Goal: Information Seeking & Learning: Understand process/instructions

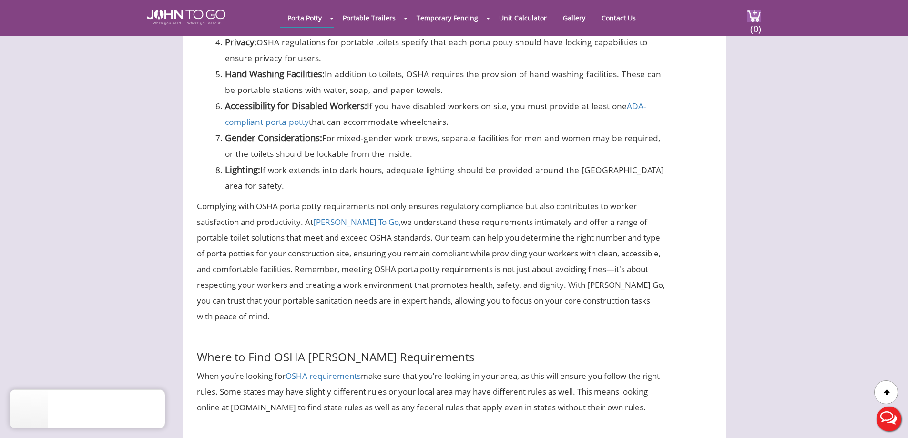
scroll to position [1049, 0]
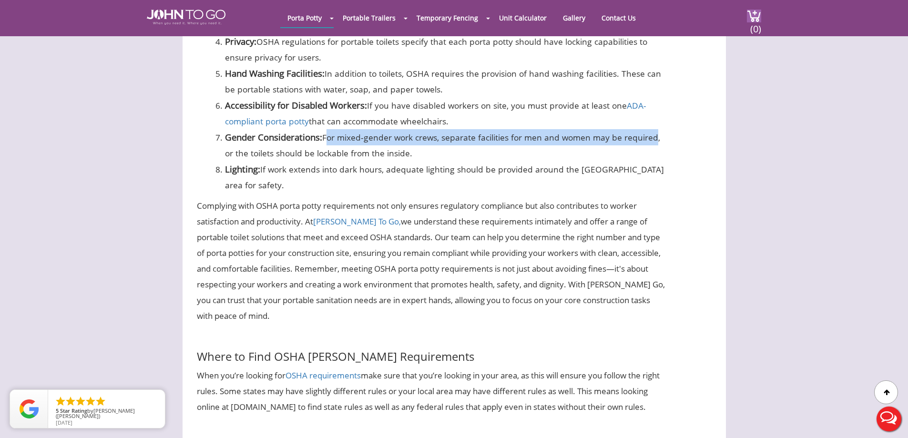
drag, startPoint x: 326, startPoint y: 153, endPoint x: 650, endPoint y: 154, distance: 324.1
click at [650, 154] on li "Gender Considerations: For mixed-gender work crews, separate facilities for men…" at bounding box center [445, 145] width 441 height 32
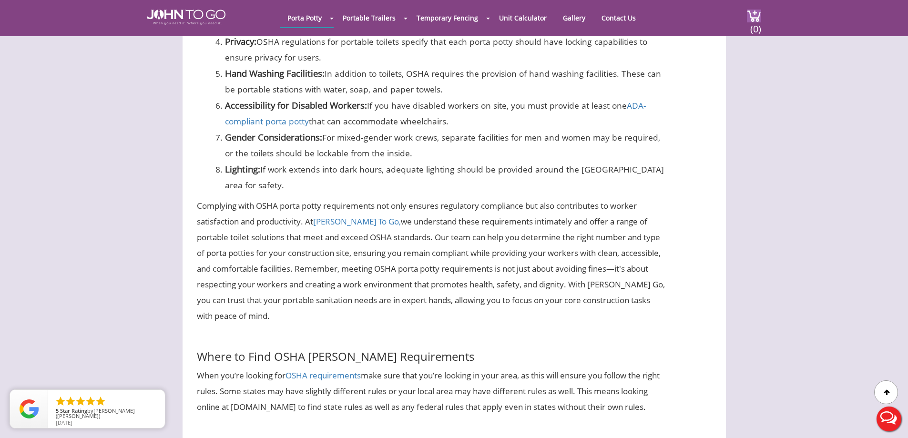
click at [225, 161] on li "Gender Considerations: For mixed-gender work crews, separate facilities for men…" at bounding box center [445, 145] width 441 height 32
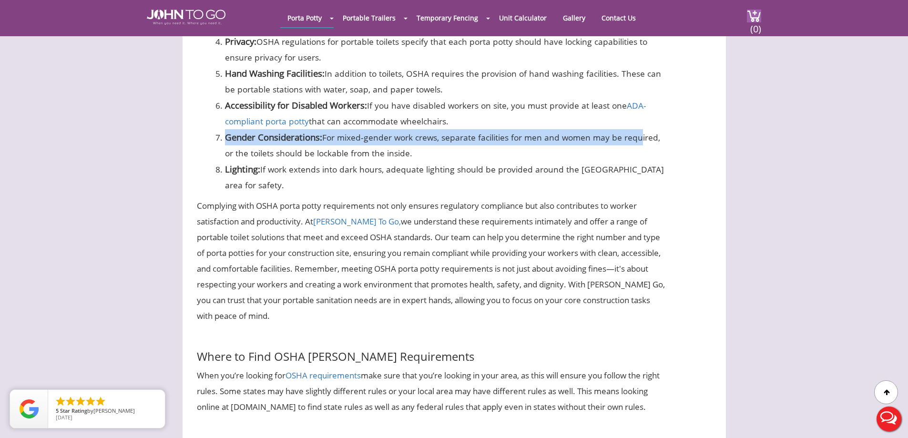
drag, startPoint x: 224, startPoint y: 148, endPoint x: 635, endPoint y: 145, distance: 411.8
click at [635, 145] on li "Gender Considerations: For mixed-gender work crews, separate facilities for men…" at bounding box center [445, 145] width 441 height 32
click at [579, 158] on li "Gender Considerations: For mixed-gender work crews, separate facilities for men…" at bounding box center [445, 145] width 441 height 32
click at [525, 153] on li "Gender Considerations: For mixed-gender work crews, separate facilities for men…" at bounding box center [445, 145] width 441 height 32
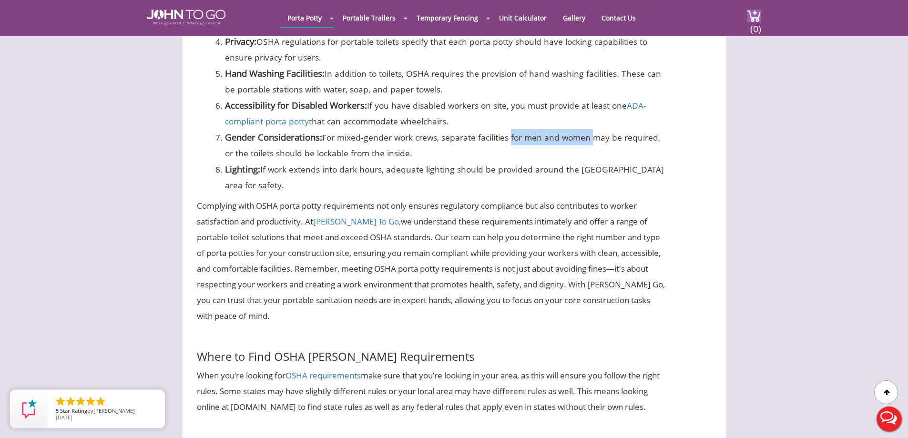
drag, startPoint x: 510, startPoint y: 153, endPoint x: 591, endPoint y: 153, distance: 80.1
click at [591, 153] on li "Gender Considerations: For mixed-gender work crews, separate facilities for men…" at bounding box center [445, 145] width 441 height 32
click at [435, 161] on li "Gender Considerations: For mixed-gender work crews, separate facilities for men…" at bounding box center [445, 145] width 441 height 32
drag, startPoint x: 447, startPoint y: 150, endPoint x: 509, endPoint y: 150, distance: 61.5
click at [509, 150] on li "Gender Considerations: For mixed-gender work crews, separate facilities for men…" at bounding box center [445, 145] width 441 height 32
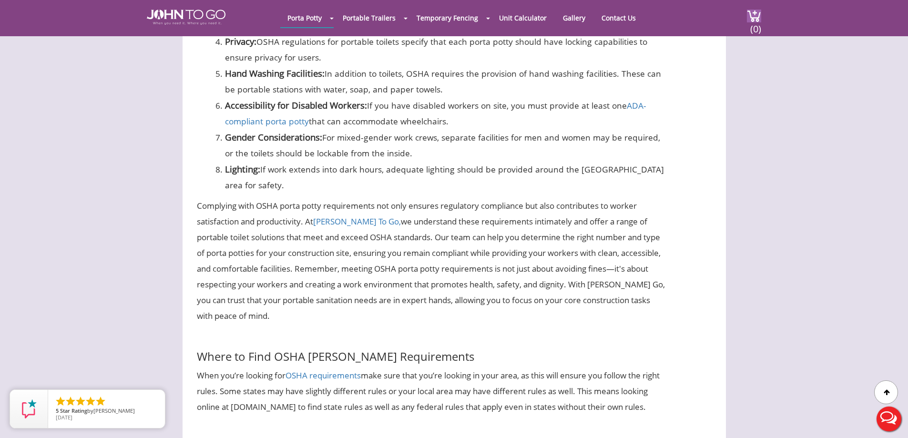
click at [442, 161] on li "Gender Considerations: For mixed-gender work crews, separate facilities for men…" at bounding box center [445, 145] width 441 height 32
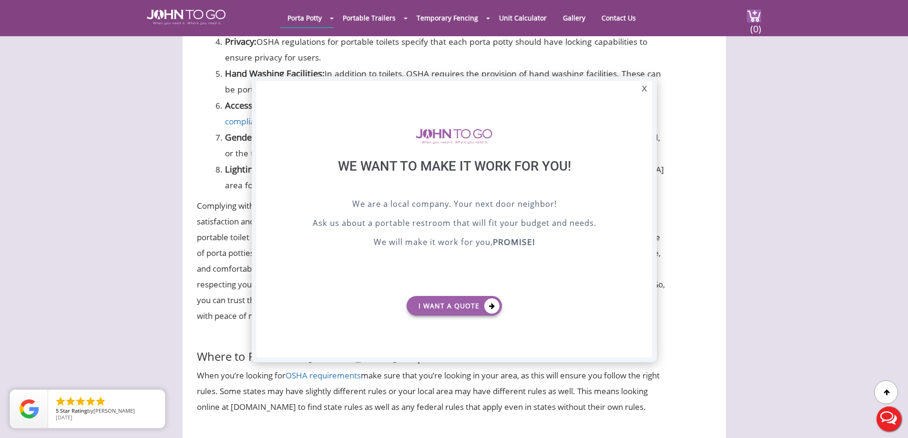
scroll to position [0, 0]
click at [644, 90] on div "X" at bounding box center [644, 89] width 15 height 16
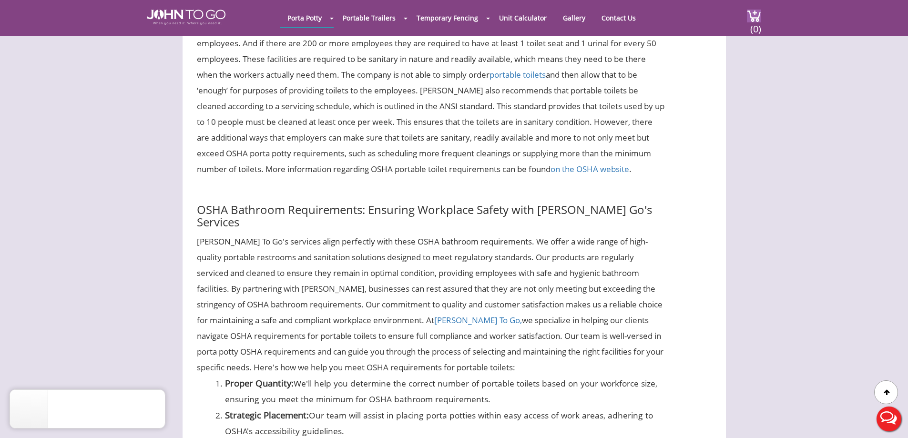
scroll to position [1954, 0]
